Goal: Navigation & Orientation: Go to known website

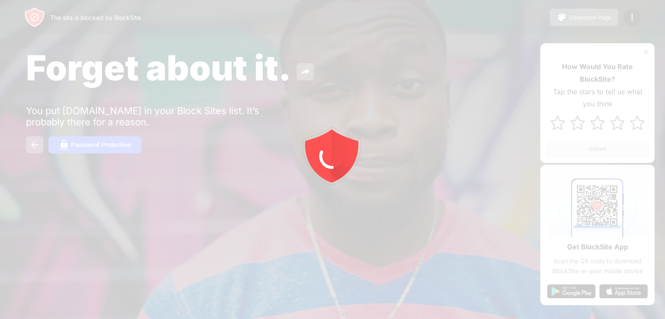
click at [105, 90] on div at bounding box center [332, 159] width 665 height 319
drag, startPoint x: 0, startPoint y: 0, endPoint x: 105, endPoint y: 90, distance: 138.4
click at [105, 90] on div at bounding box center [332, 159] width 665 height 319
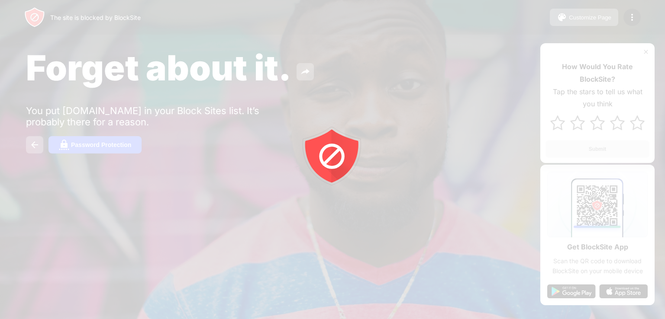
click at [105, 90] on div at bounding box center [332, 159] width 665 height 319
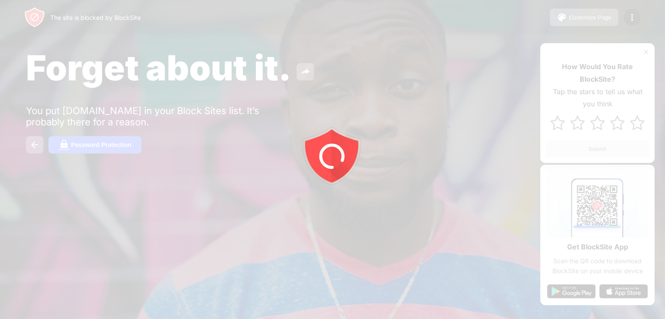
click at [105, 90] on div at bounding box center [332, 159] width 665 height 319
